Goal: Information Seeking & Learning: Learn about a topic

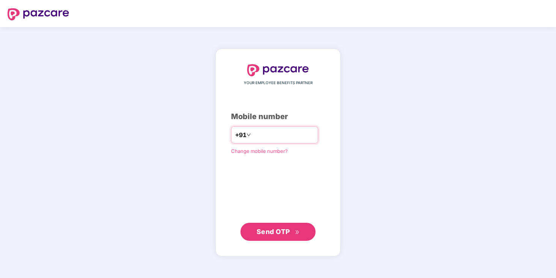
click at [292, 131] on input "number" at bounding box center [283, 135] width 62 height 12
type input "**********"
click at [274, 235] on span "Send OTP" at bounding box center [272, 231] width 33 height 8
click at [274, 231] on span "Send OTP" at bounding box center [272, 231] width 33 height 8
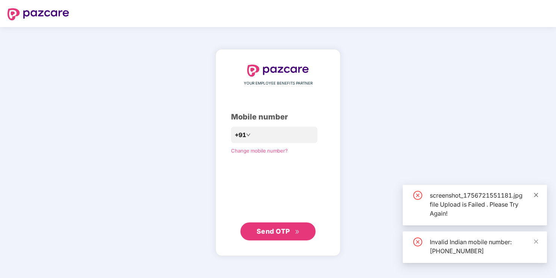
click at [537, 195] on icon "close" at bounding box center [535, 194] width 5 height 5
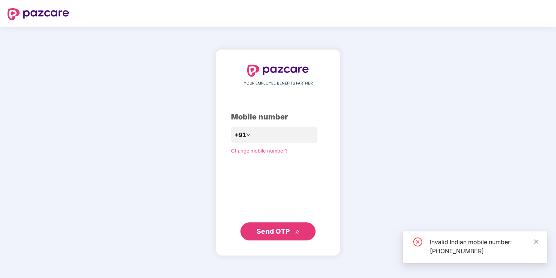
click at [534, 241] on icon "close" at bounding box center [535, 241] width 5 height 5
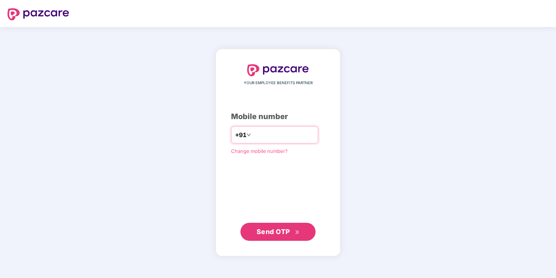
click at [259, 142] on div "+91" at bounding box center [274, 134] width 87 height 17
click at [263, 137] on input "number" at bounding box center [283, 135] width 62 height 12
drag, startPoint x: 249, startPoint y: 134, endPoint x: 255, endPoint y: 138, distance: 6.8
click at [252, 134] on input "**********" at bounding box center [283, 135] width 62 height 12
type input "**********"
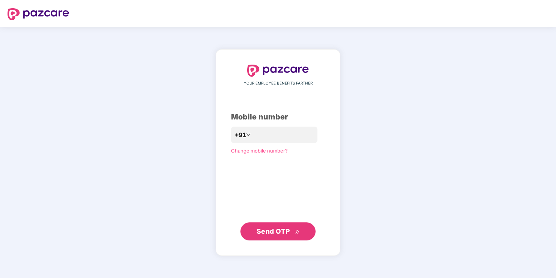
click at [288, 232] on span "Send OTP" at bounding box center [272, 231] width 33 height 8
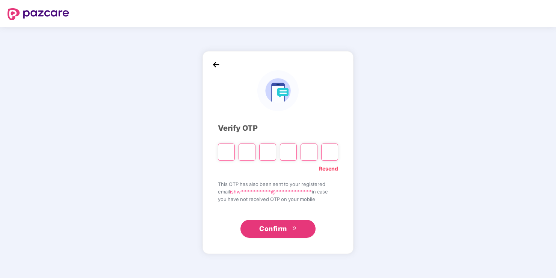
type input "*"
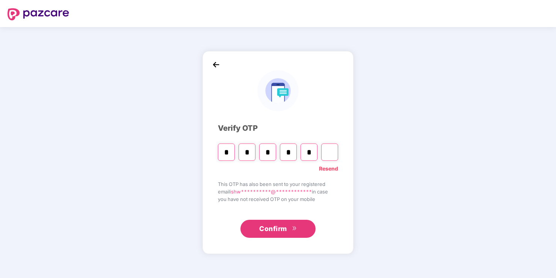
type input "*"
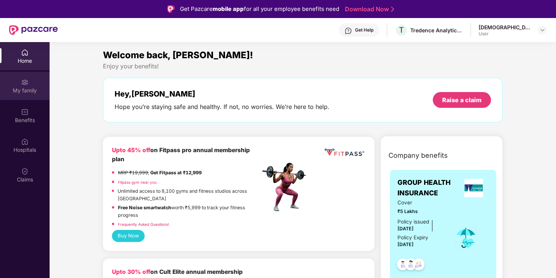
click at [23, 93] on div "My family" at bounding box center [25, 91] width 50 height 8
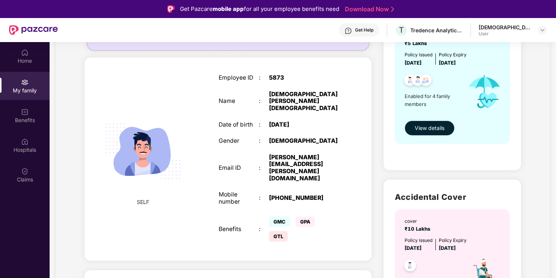
scroll to position [113, 0]
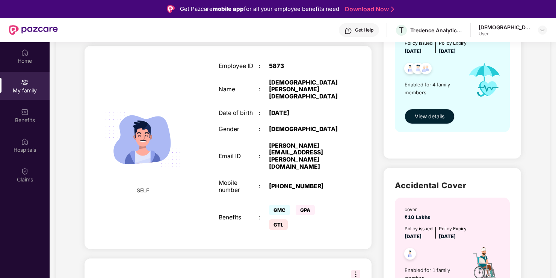
click at [436, 123] on button "View details" at bounding box center [429, 116] width 50 height 15
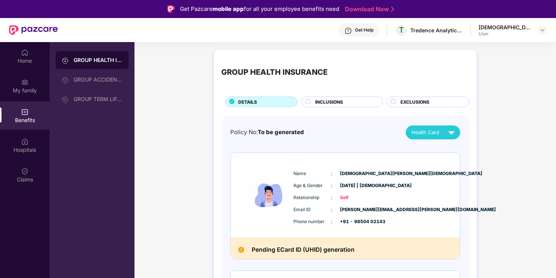
click at [308, 100] on circle at bounding box center [308, 101] width 5 height 5
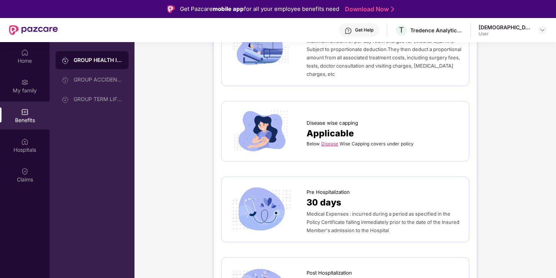
scroll to position [263, 0]
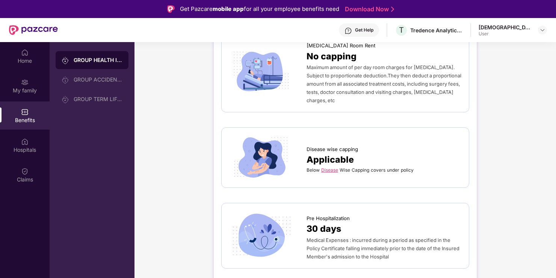
click at [327, 167] on link "Disease" at bounding box center [329, 170] width 17 height 6
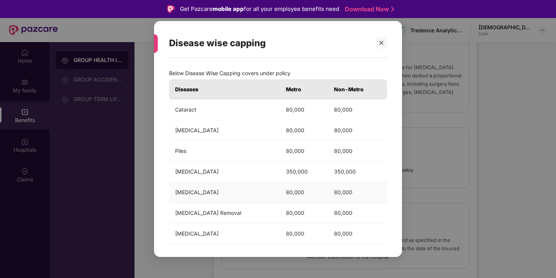
scroll to position [47, 0]
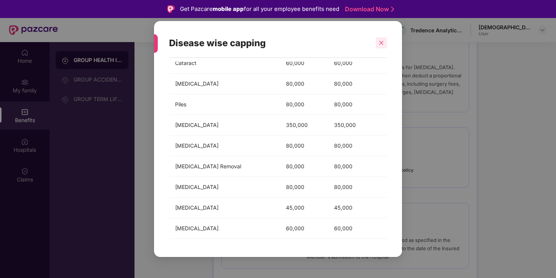
click at [381, 45] on icon "close" at bounding box center [380, 42] width 5 height 5
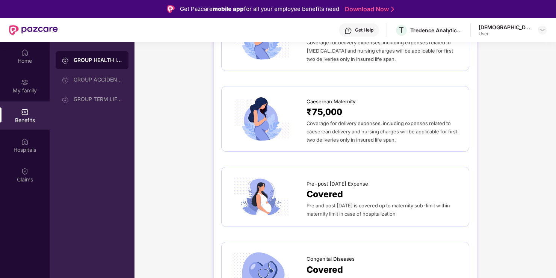
scroll to position [864, 0]
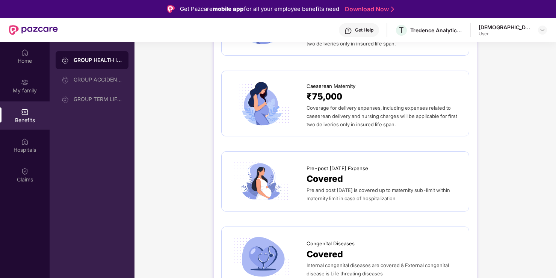
click at [364, 187] on span "Pre and post [DATE] is covered up to maternity sub-limit within maternity limit…" at bounding box center [377, 194] width 143 height 14
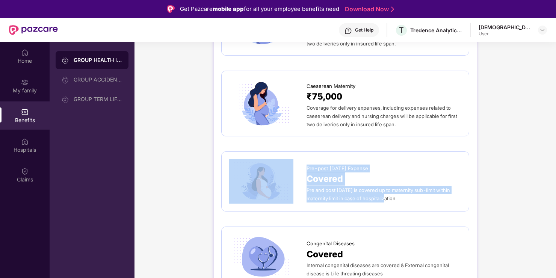
drag, startPoint x: 305, startPoint y: 171, endPoint x: 386, endPoint y: 181, distance: 81.7
click at [386, 181] on div "Pre-post [DATE] Expense Covered Pre and post [DATE] is covered up to maternity …" at bounding box center [345, 181] width 232 height 45
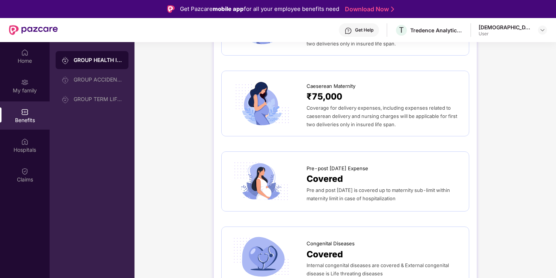
drag, startPoint x: 386, startPoint y: 181, endPoint x: 406, endPoint y: 184, distance: 19.8
click at [406, 184] on div "Pre-post [DATE] Expense Covered Pre and post [DATE] is covered up to maternity …" at bounding box center [345, 181] width 232 height 45
drag, startPoint x: 392, startPoint y: 182, endPoint x: 306, endPoint y: 173, distance: 86.0
click at [306, 186] on div "Pre and post [DATE] is covered up to maternity sub-limit within maternity limit…" at bounding box center [383, 194] width 155 height 17
copy span "Pre and post [DATE] is covered up to maternity sub-limit within maternity limit…"
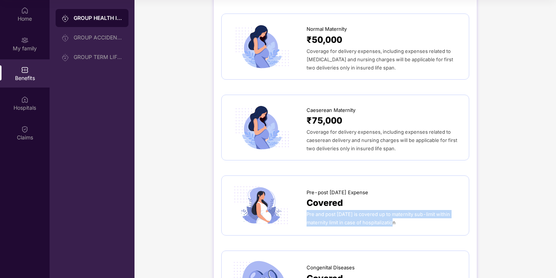
scroll to position [768, 0]
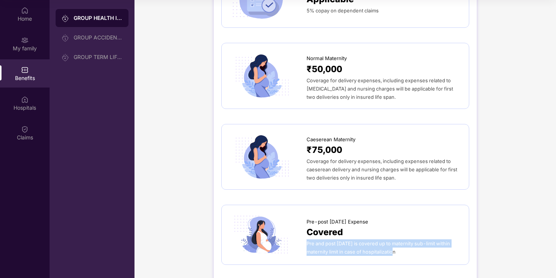
click at [425, 239] on div "Pre and post [DATE] is covered up to maternity sub-limit within maternity limit…" at bounding box center [383, 247] width 155 height 17
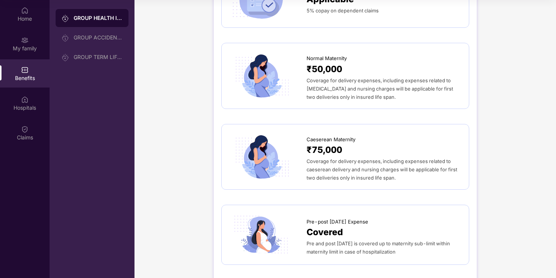
click at [362, 225] on div "Covered" at bounding box center [383, 232] width 155 height 14
click at [28, 111] on div "Hospitals" at bounding box center [25, 108] width 50 height 8
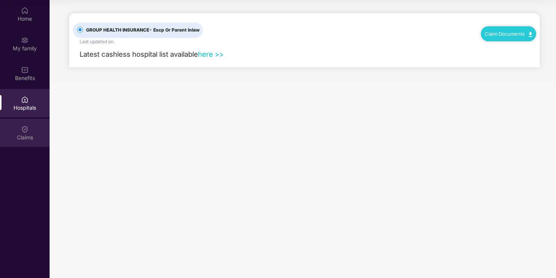
click at [29, 135] on div "Claims" at bounding box center [25, 138] width 50 height 8
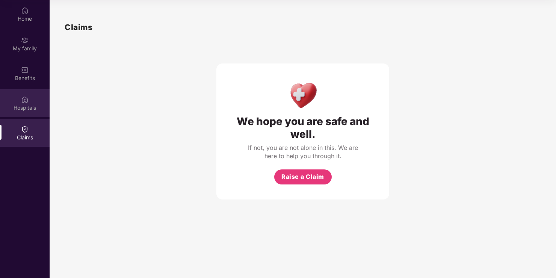
click at [26, 108] on div "Hospitals" at bounding box center [25, 108] width 50 height 8
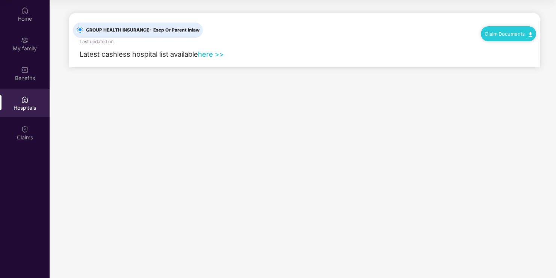
click at [217, 53] on link "here >>" at bounding box center [211, 54] width 26 height 8
click at [500, 35] on link "Claim Documents" at bounding box center [508, 34] width 48 height 6
click at [23, 74] on div "Benefits" at bounding box center [25, 78] width 50 height 8
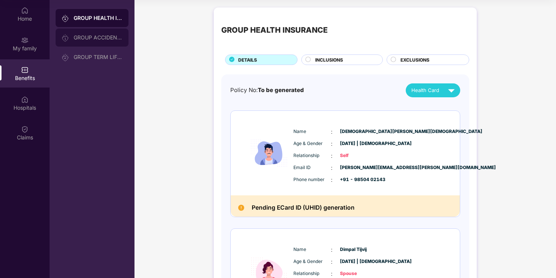
click at [98, 41] on div "GROUP ACCIDENTAL INSURANCE" at bounding box center [92, 38] width 73 height 18
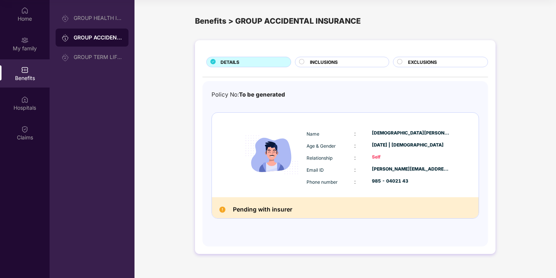
click at [329, 62] on span "INCLUSIONS" at bounding box center [324, 62] width 28 height 7
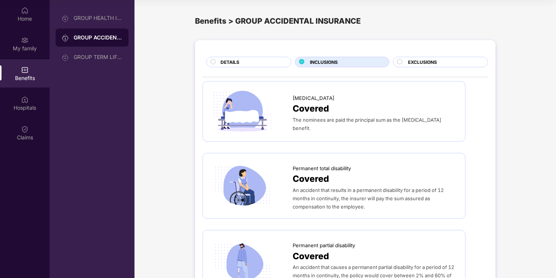
click at [78, 36] on div "GROUP ACCIDENTAL INSURANCE" at bounding box center [98, 38] width 49 height 8
click at [252, 59] on div "DETAILS" at bounding box center [252, 63] width 70 height 8
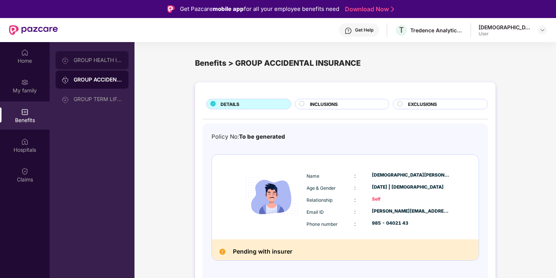
click at [96, 60] on div "GROUP HEALTH INSURANCE" at bounding box center [98, 60] width 49 height 6
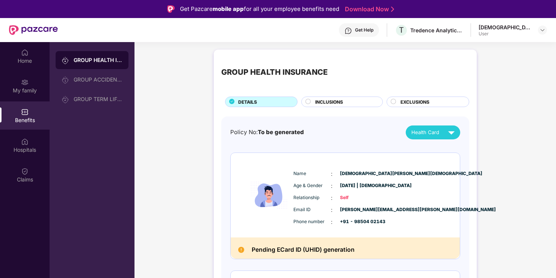
click at [449, 132] on img at bounding box center [451, 132] width 13 height 13
click at [83, 78] on div "GROUP ACCIDENTAL INSURANCE" at bounding box center [98, 80] width 49 height 6
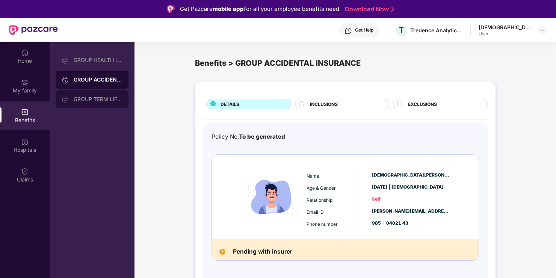
click at [84, 101] on div "GROUP TERM LIFE INSURANCE" at bounding box center [98, 99] width 49 height 6
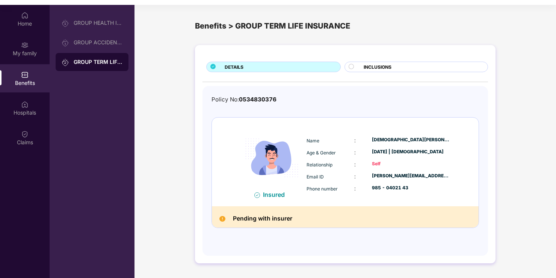
scroll to position [42, 0]
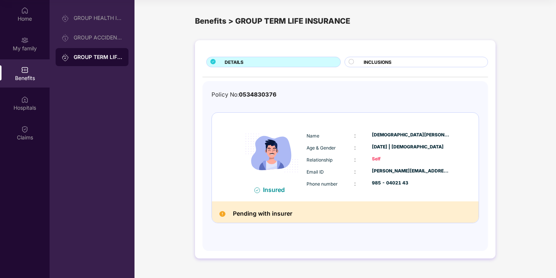
click at [371, 63] on span "INCLUSIONS" at bounding box center [377, 62] width 28 height 7
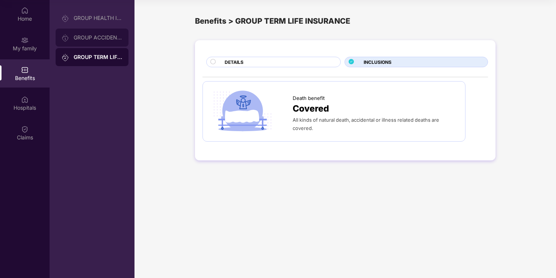
click at [87, 36] on div "GROUP ACCIDENTAL INSURANCE" at bounding box center [98, 38] width 49 height 6
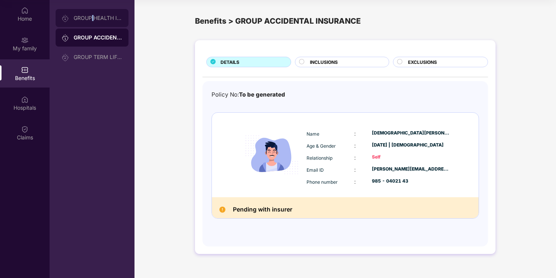
click at [93, 24] on div "GROUP HEALTH INSURANCE" at bounding box center [92, 18] width 73 height 18
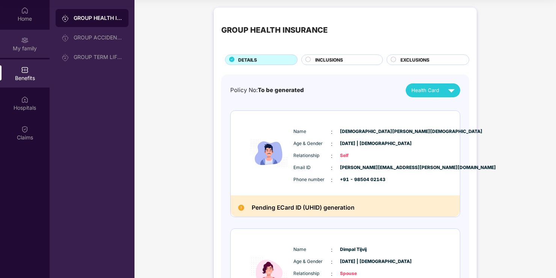
click at [24, 48] on div "My family" at bounding box center [25, 49] width 50 height 8
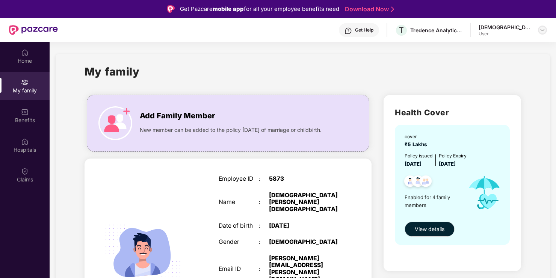
click at [540, 30] on img at bounding box center [542, 30] width 6 height 6
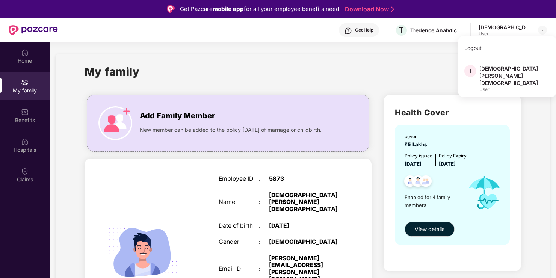
click at [513, 111] on div "Health Cover cover ₹5 Lakhs Policy issued [DATE] Policy Expiry [DATE] Enabled f…" at bounding box center [451, 183] width 137 height 176
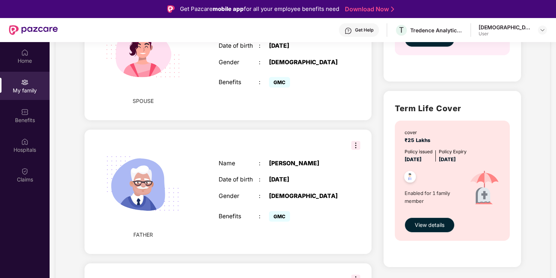
scroll to position [375, 0]
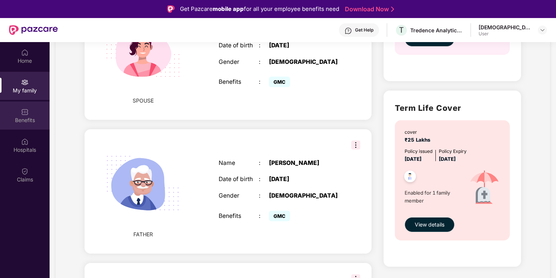
click at [25, 121] on div "Benefits" at bounding box center [25, 120] width 50 height 8
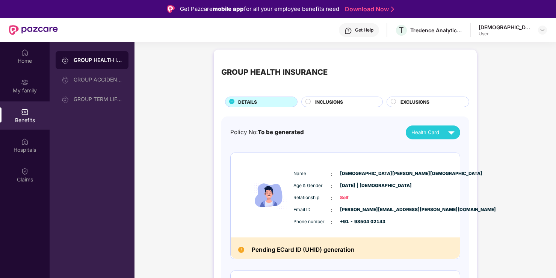
click at [333, 104] on span "INCLUSIONS" at bounding box center [329, 101] width 28 height 7
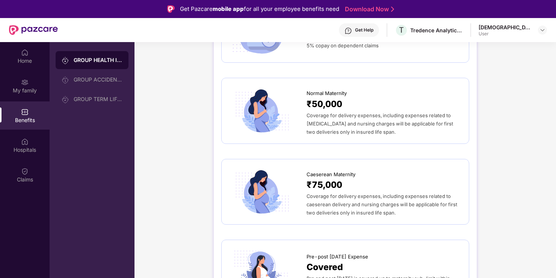
scroll to position [788, 0]
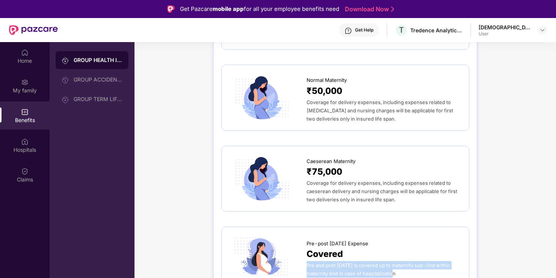
drag, startPoint x: 306, startPoint y: 246, endPoint x: 400, endPoint y: 263, distance: 95.7
click at [400, 263] on div "Pre-post [DATE] Expense Covered Pre and post [DATE] is covered up to maternity …" at bounding box center [345, 256] width 248 height 60
copy span "Pre and post [DATE] is covered up to maternity sub-limit within maternity limit…"
click at [496, 197] on div "GROUP HEALTH INSURANCE DETAILS INCLUSIONS EXCLUSIONS Sum Insured ₹5,00,000 Self…" at bounding box center [344, 13] width 421 height 1512
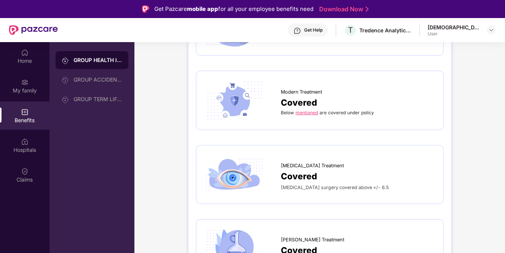
scroll to position [1221, 0]
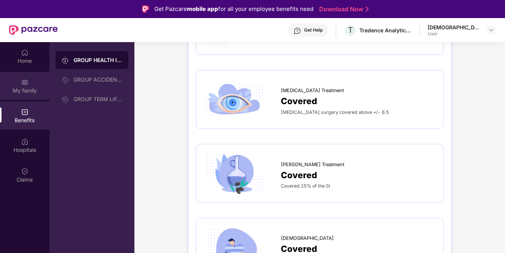
click at [27, 83] on img at bounding box center [25, 82] width 8 height 8
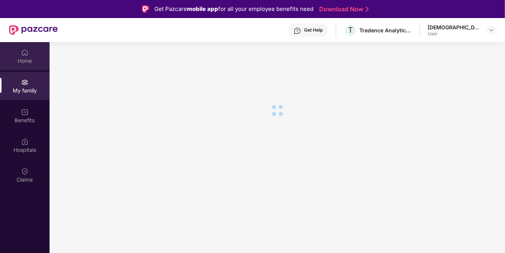
click at [22, 56] on img at bounding box center [25, 53] width 8 height 8
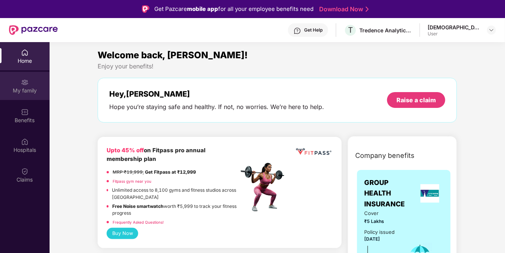
click at [21, 91] on div "My family" at bounding box center [25, 91] width 50 height 8
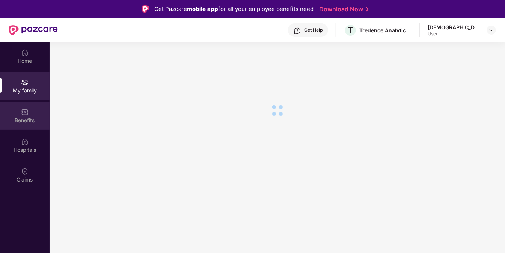
click at [24, 118] on div "Benefits" at bounding box center [25, 120] width 50 height 8
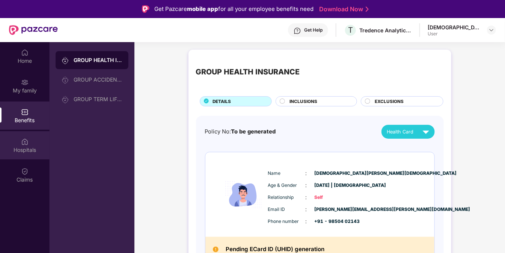
click at [27, 155] on div "Hospitals" at bounding box center [25, 145] width 50 height 28
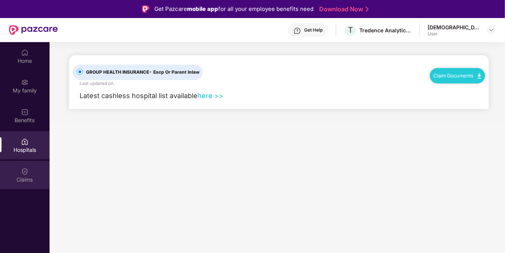
click at [26, 182] on div "Claims" at bounding box center [25, 180] width 50 height 8
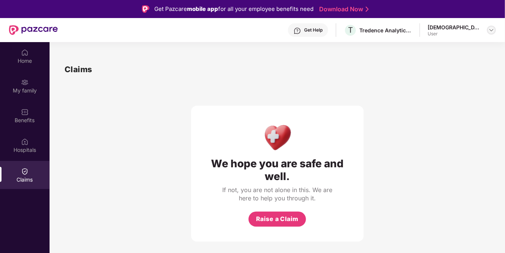
click at [492, 32] on img at bounding box center [491, 30] width 6 height 6
